Goal: Information Seeking & Learning: Understand process/instructions

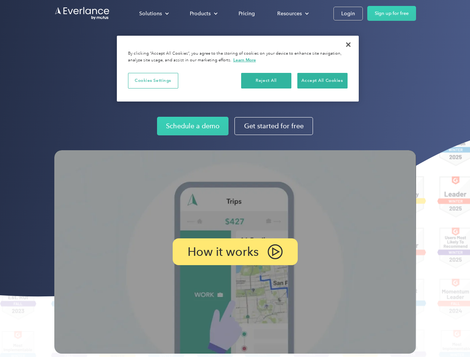
click at [235, 179] on img at bounding box center [235, 252] width 362 height 204
click at [154, 13] on div "Solutions" at bounding box center [150, 13] width 23 height 9
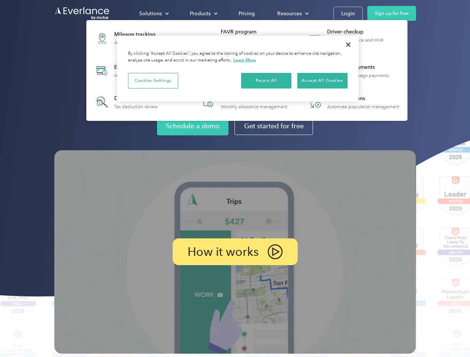
click at [203, 13] on div "Products" at bounding box center [200, 13] width 21 height 9
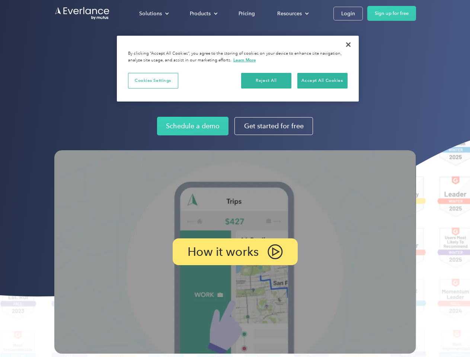
click at [292, 13] on div "Resources" at bounding box center [289, 13] width 25 height 9
click at [235, 252] on p "How it works" at bounding box center [223, 252] width 71 height 9
click at [153, 80] on button "Cookies Settings" at bounding box center [153, 81] width 50 height 16
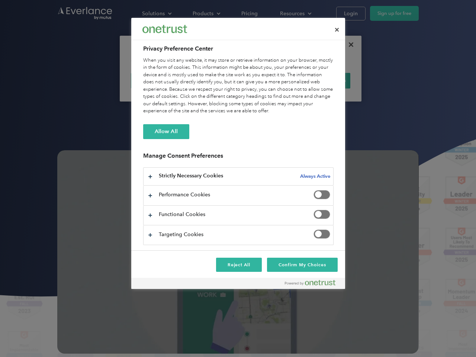
click at [267, 80] on div "When you visit any website, it may store or retrieve information on your browse…" at bounding box center [238, 86] width 191 height 58
click at [322, 80] on div "When you visit any website, it may store or retrieve information on your browse…" at bounding box center [238, 86] width 191 height 58
click at [348, 45] on div at bounding box center [238, 178] width 476 height 357
